Goal: Information Seeking & Learning: Learn about a topic

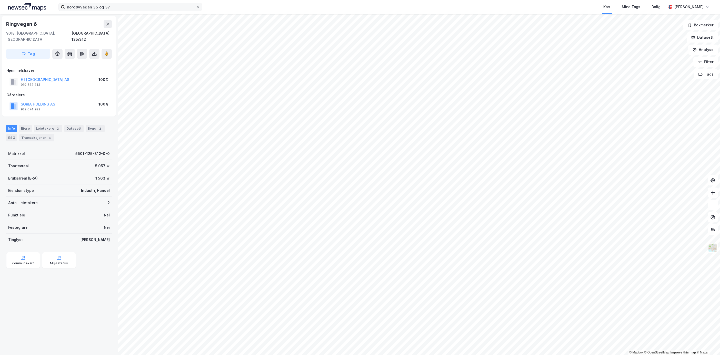
click at [199, 8] on icon at bounding box center [197, 6] width 3 height 3
click at [196, 8] on input "nordøyvegen 35 og 37" at bounding box center [130, 7] width 131 height 8
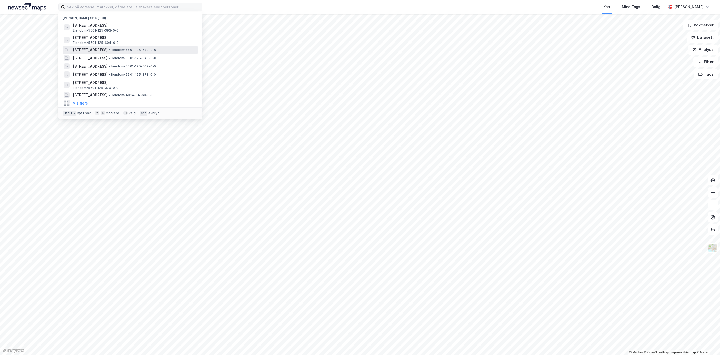
click at [134, 53] on div "[STREET_ADDRESS] • Eiendom • 5501-125-549-0-0" at bounding box center [130, 50] width 135 height 8
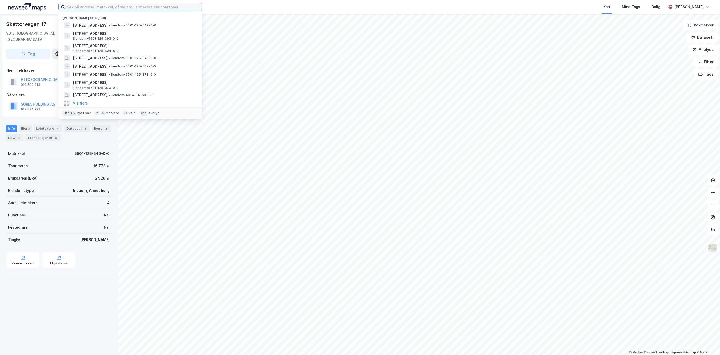
click at [133, 6] on input at bounding box center [133, 7] width 137 height 8
click at [137, 43] on span "[STREET_ADDRESS]" at bounding box center [134, 46] width 123 height 6
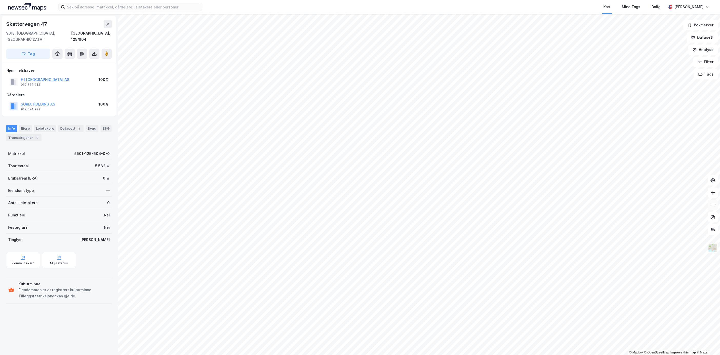
click at [715, 207] on icon at bounding box center [712, 205] width 5 height 5
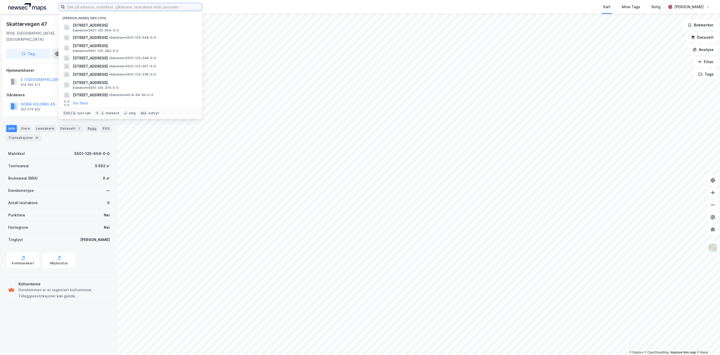
click at [120, 9] on input at bounding box center [133, 7] width 137 height 8
click at [108, 38] on span "[STREET_ADDRESS]" at bounding box center [90, 38] width 35 height 6
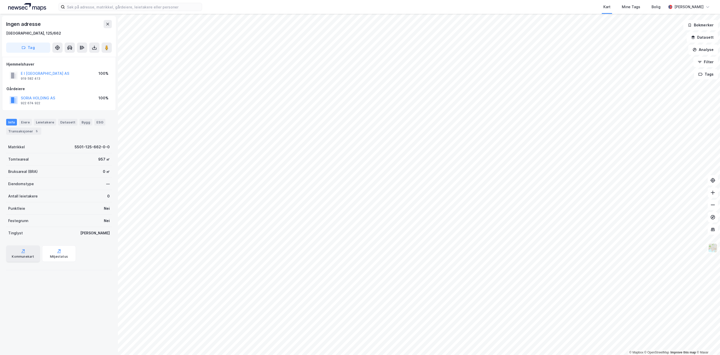
click at [19, 258] on div "Kommunekart" at bounding box center [23, 257] width 22 height 4
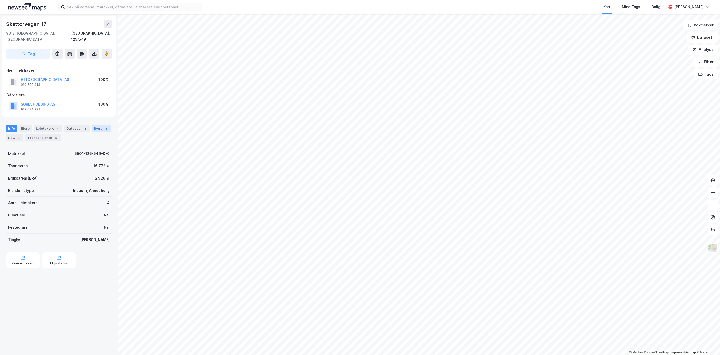
click at [92, 129] on div "Bygg 3" at bounding box center [101, 128] width 19 height 7
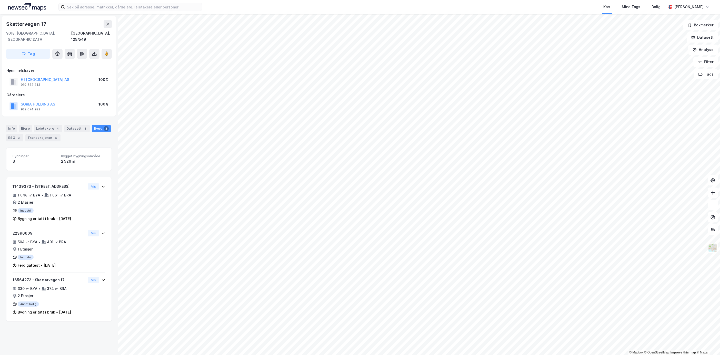
drag, startPoint x: 75, startPoint y: 129, endPoint x: 92, endPoint y: 133, distance: 18.0
click at [58, 135] on div "6" at bounding box center [55, 137] width 5 height 5
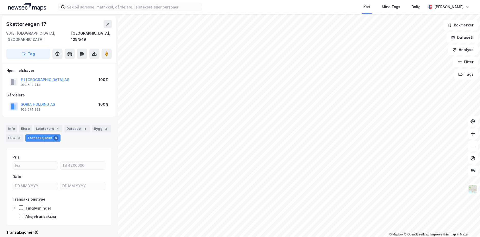
scroll to position [1, 0]
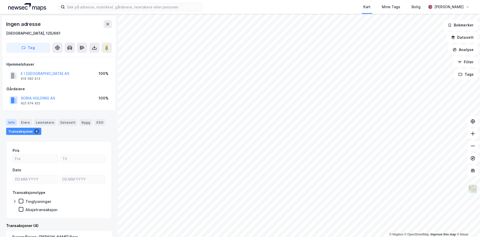
click at [12, 121] on div "Info" at bounding box center [11, 122] width 11 height 7
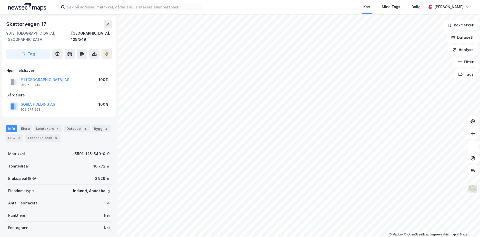
scroll to position [1, 0]
click at [123, 9] on input at bounding box center [133, 7] width 137 height 8
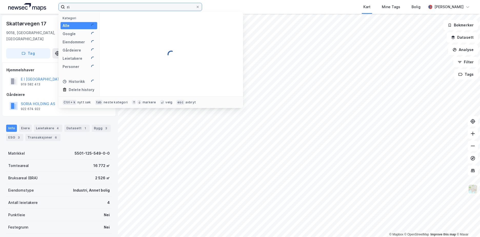
type input "r"
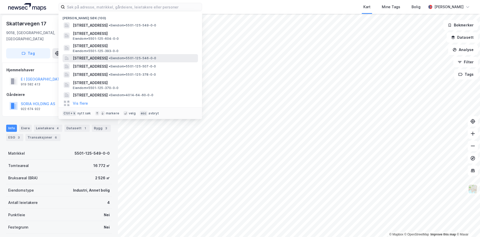
click at [108, 55] on span "[STREET_ADDRESS]" at bounding box center [90, 58] width 35 height 6
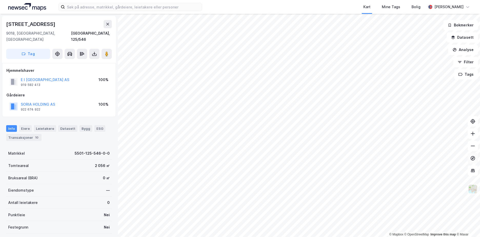
scroll to position [1, 0]
drag, startPoint x: 43, startPoint y: 28, endPoint x: 1, endPoint y: 23, distance: 43.1
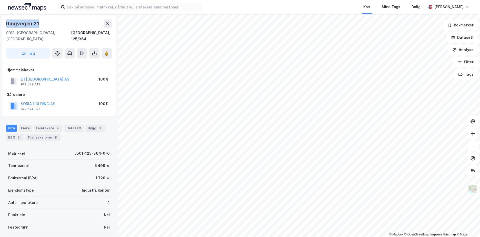
click at [1, 23] on div "Ringvegen 21 [GEOGRAPHIC_DATA], [GEOGRAPHIC_DATA] [GEOGRAPHIC_DATA], 125/364 Ta…" at bounding box center [59, 125] width 118 height 223
copy div "Ringvegen 21"
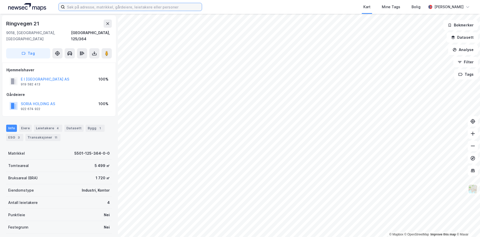
click at [96, 7] on input at bounding box center [133, 7] width 137 height 8
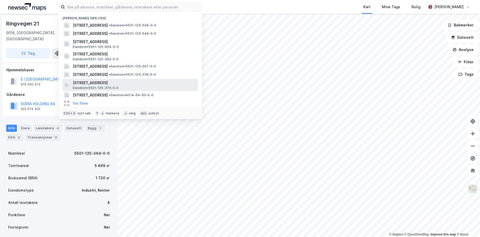
click at [126, 83] on span "[STREET_ADDRESS]" at bounding box center [134, 83] width 123 height 6
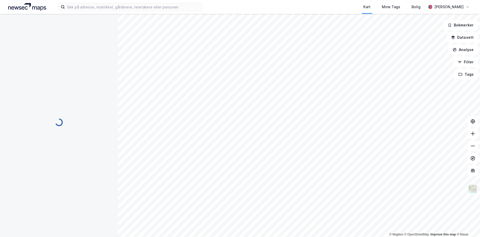
scroll to position [1, 0]
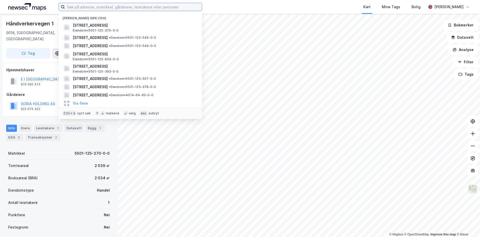
click at [107, 7] on input at bounding box center [133, 7] width 137 height 8
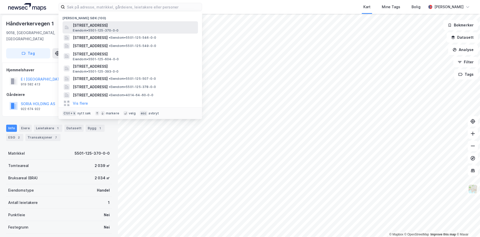
click at [107, 23] on span "[STREET_ADDRESS]" at bounding box center [134, 25] width 123 height 6
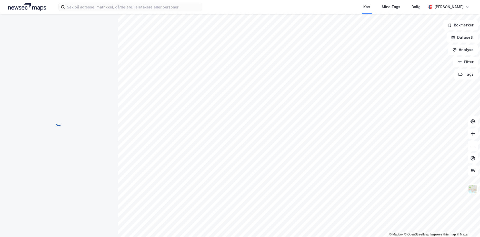
scroll to position [1, 0]
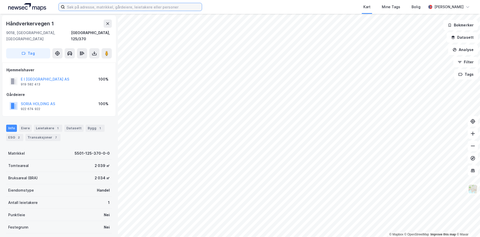
click at [112, 4] on input at bounding box center [133, 7] width 137 height 8
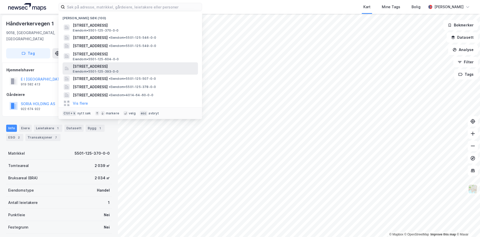
click at [118, 66] on span "[STREET_ADDRESS]" at bounding box center [134, 66] width 123 height 6
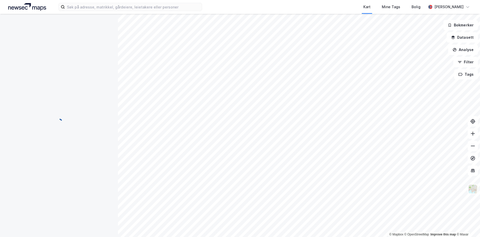
scroll to position [1, 0]
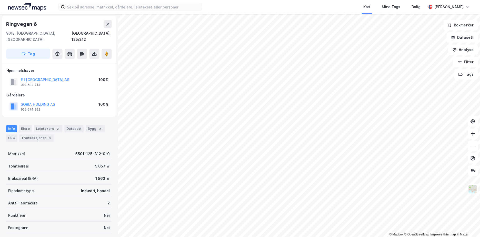
scroll to position [1, 0]
